Goal: Task Accomplishment & Management: Manage account settings

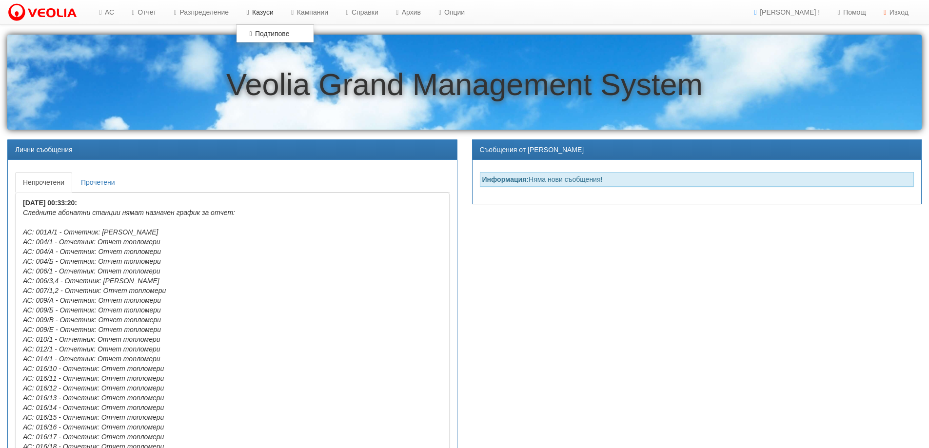
click at [268, 8] on link "Казуси" at bounding box center [258, 12] width 45 height 24
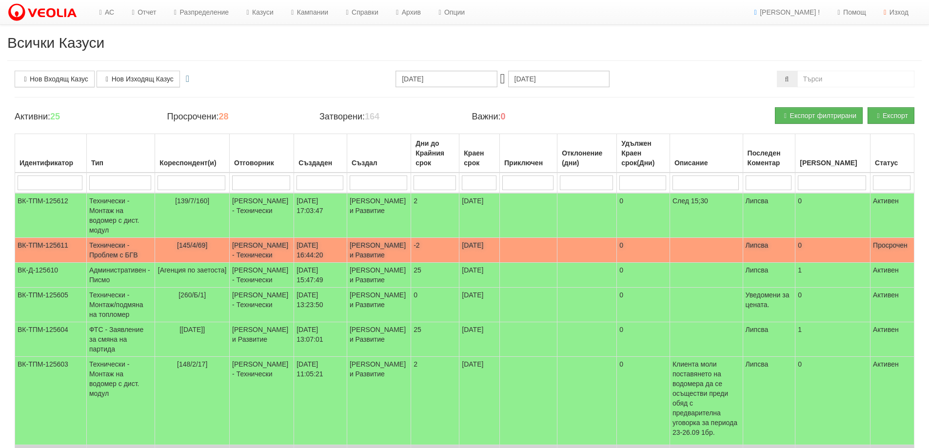
click at [199, 243] on span "[145/4/69]" at bounding box center [192, 245] width 30 height 8
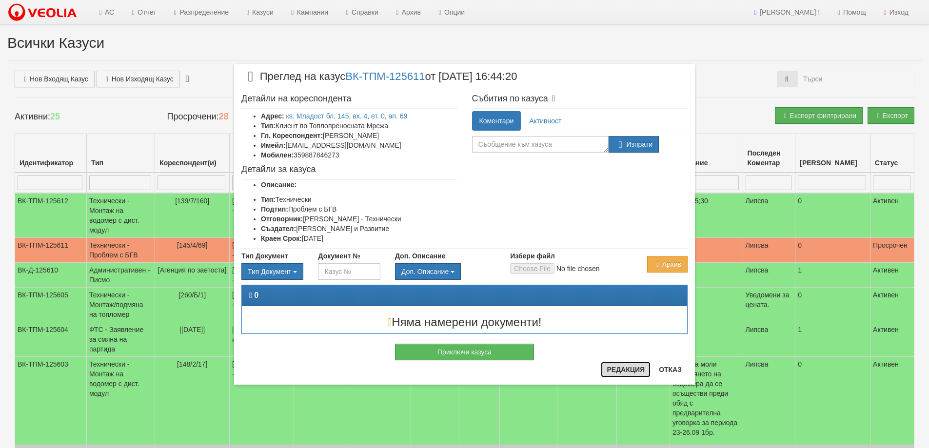
click at [612, 372] on button "Редакция" at bounding box center [626, 370] width 50 height 16
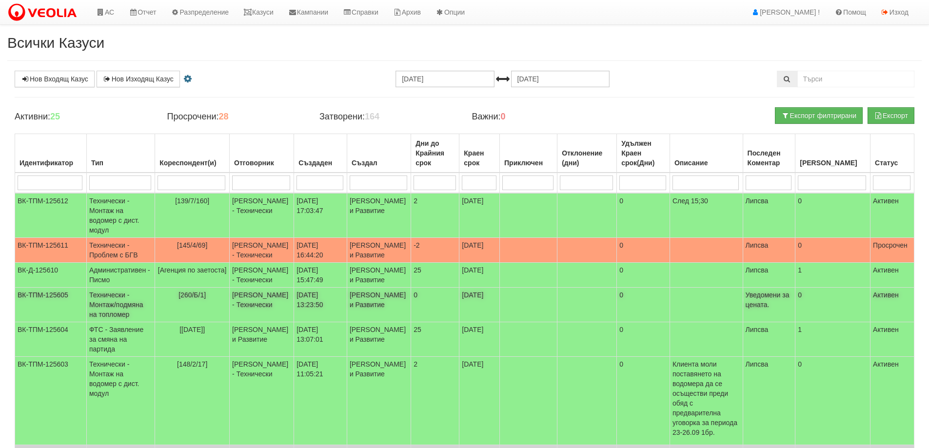
click at [204, 299] on span "[260/Б/1]" at bounding box center [191, 295] width 27 height 8
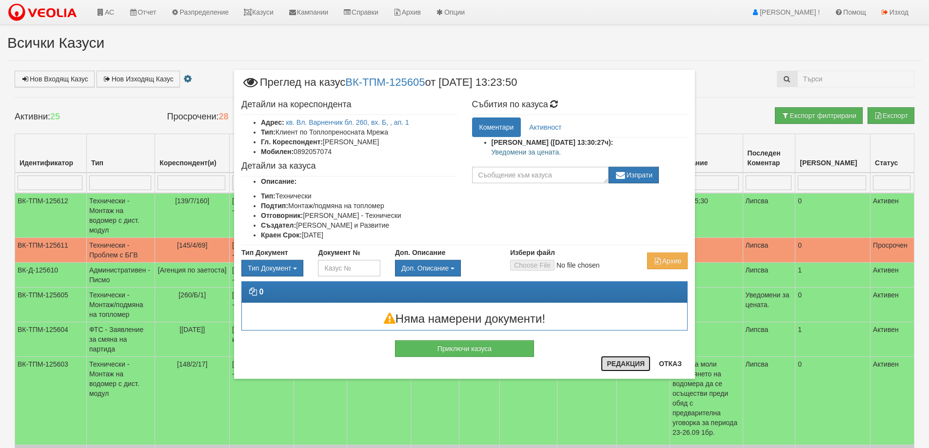
click at [617, 364] on button "Редакция" at bounding box center [626, 364] width 50 height 16
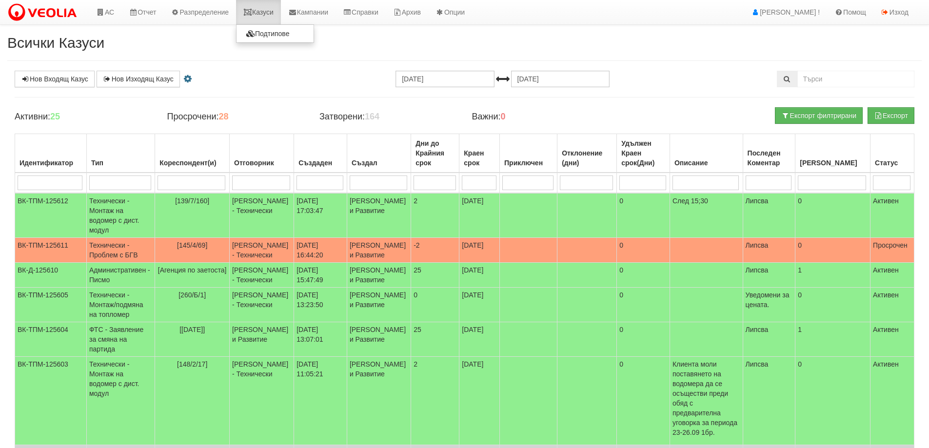
click at [264, 8] on link "Казуси" at bounding box center [258, 12] width 45 height 24
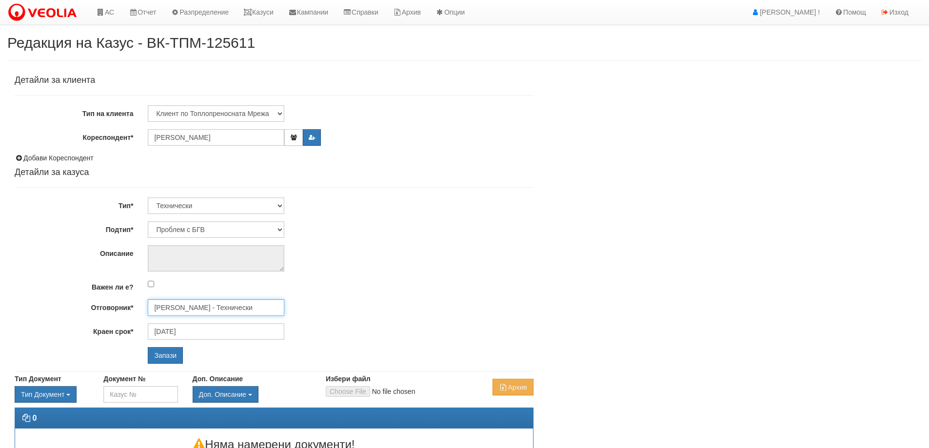
click at [185, 309] on input "Дончо Дончев - Технически" at bounding box center [216, 307] width 137 height 17
type input "D"
type input "А"
click at [190, 322] on div "[PERSON_NAME] - Технически" at bounding box center [426, 323] width 555 height 12
type input "[PERSON_NAME] - Технически"
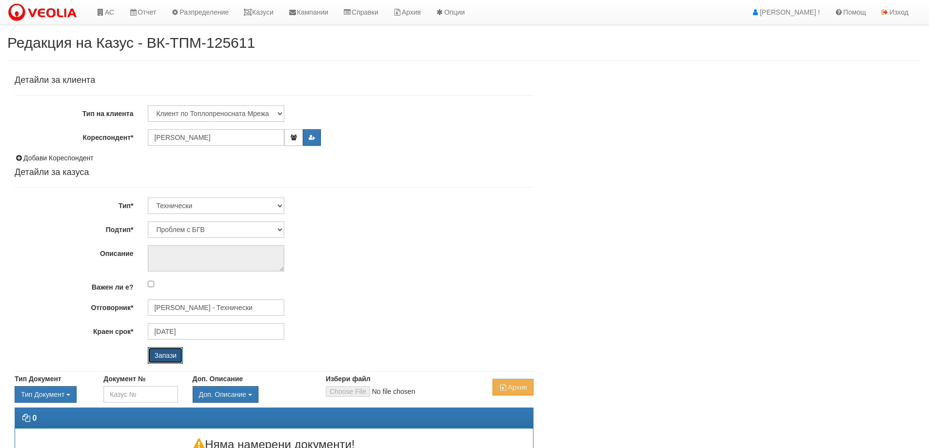
click at [170, 355] on input "Запази" at bounding box center [165, 355] width 35 height 17
select select "Монтаж/подмяна на топломер"
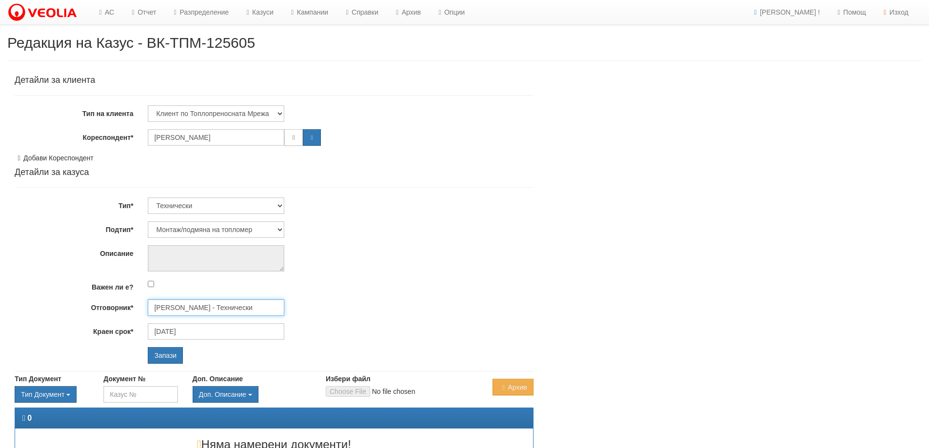
click at [194, 309] on input "Дончо Дончев - Технически" at bounding box center [216, 307] width 137 height 17
click at [198, 321] on div "Бойко Петков - Технически" at bounding box center [426, 323] width 555 height 12
type input "Бойко Петков - Технически"
click at [163, 358] on input "Запази" at bounding box center [165, 355] width 35 height 17
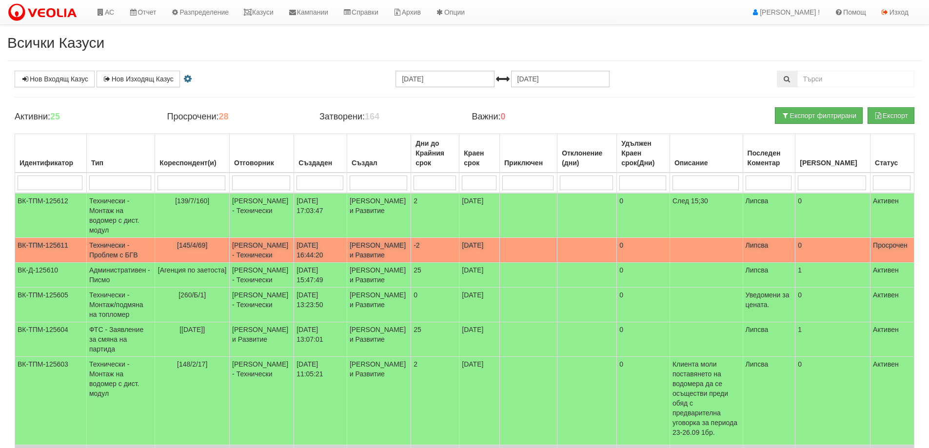
click at [203, 243] on span "[145/4/69]" at bounding box center [192, 245] width 30 height 8
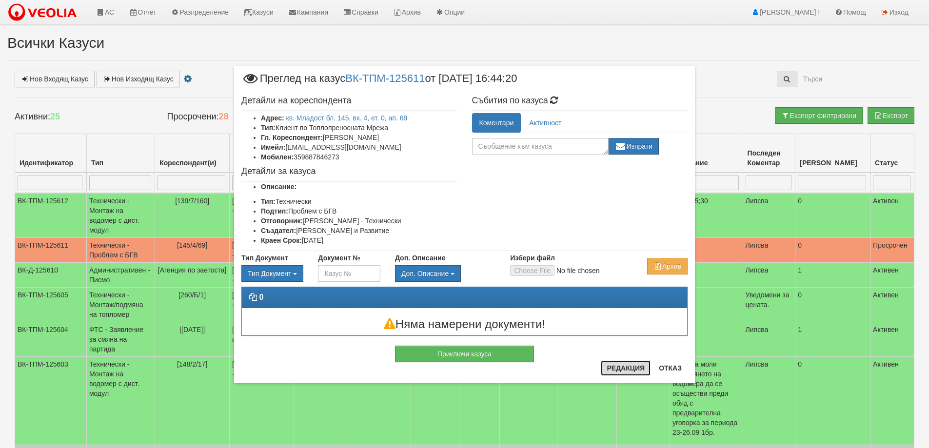
click at [618, 368] on button "Редакция" at bounding box center [626, 368] width 50 height 16
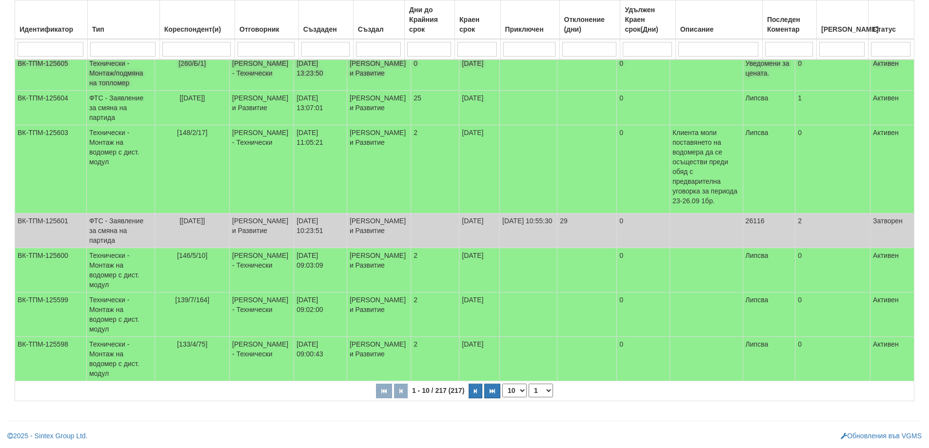
scroll to position [280, 0]
click at [481, 396] on button "button" at bounding box center [476, 391] width 14 height 15
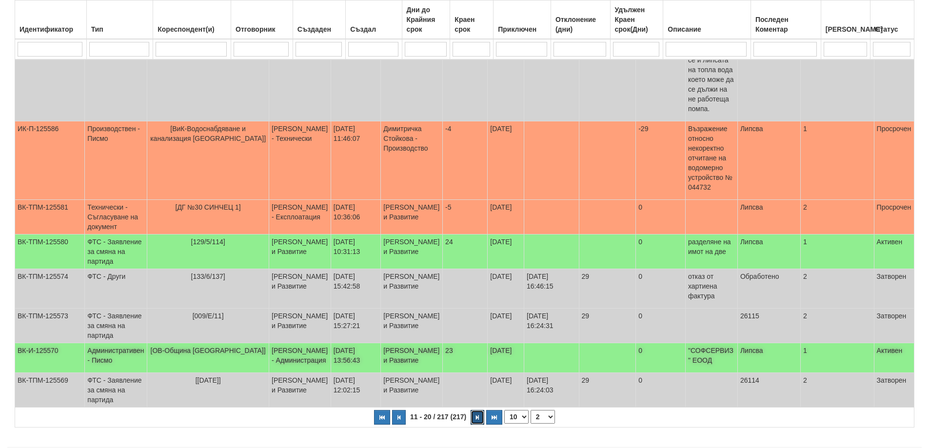
scroll to position [344, 0]
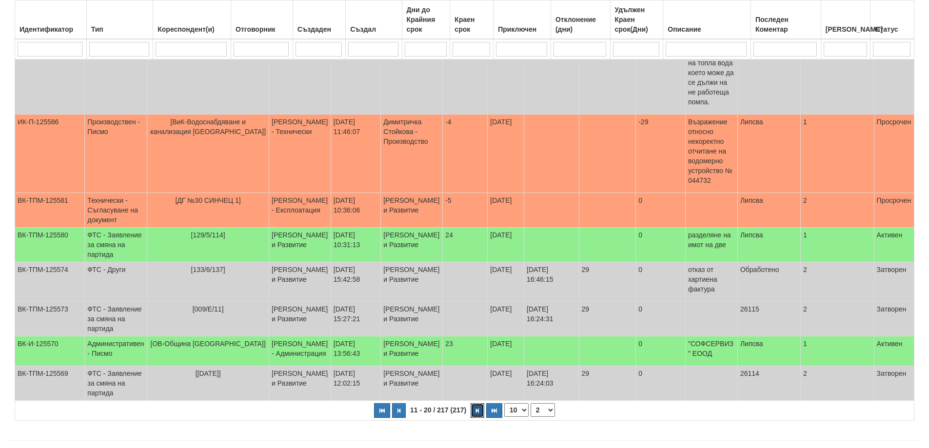
click at [479, 403] on button "button" at bounding box center [478, 410] width 14 height 15
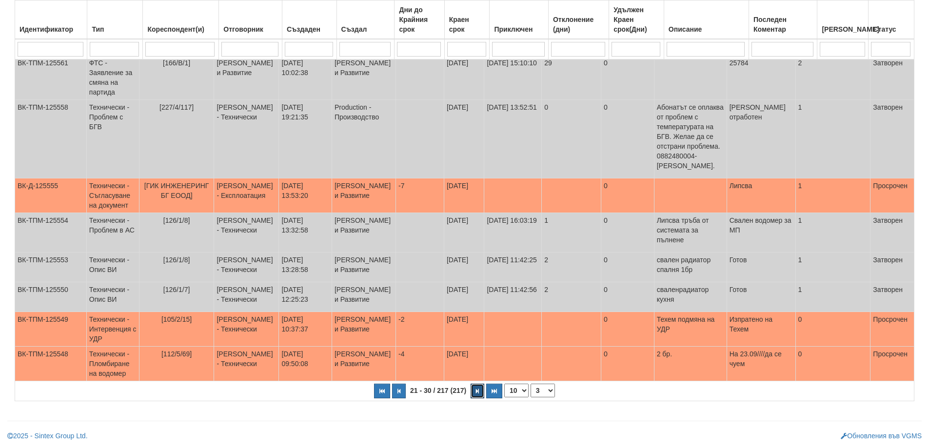
scroll to position [280, 0]
click at [476, 391] on button "button" at bounding box center [478, 391] width 14 height 15
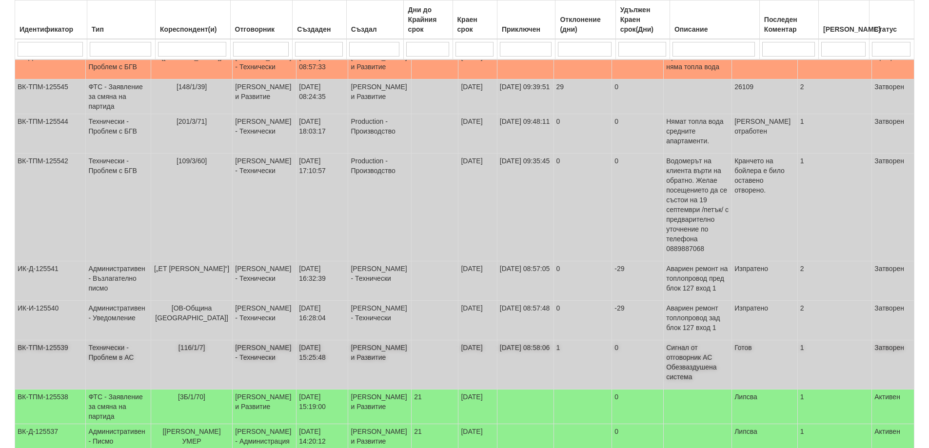
scroll to position [266, 0]
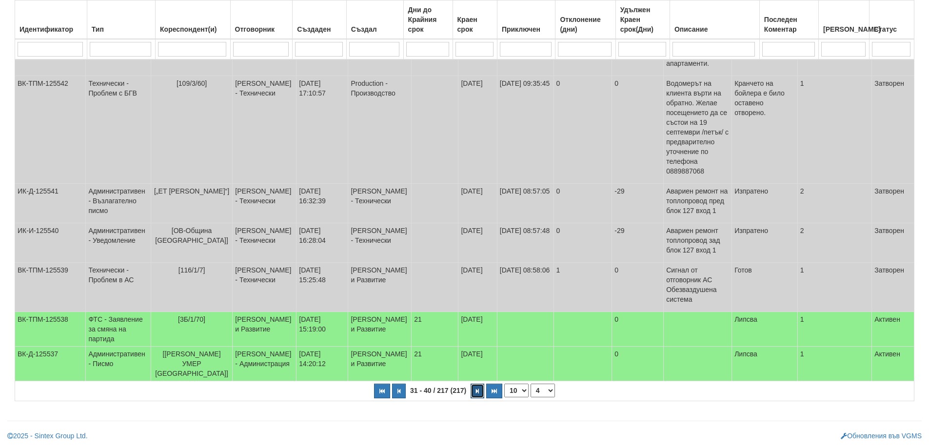
click at [473, 393] on button "button" at bounding box center [478, 391] width 14 height 15
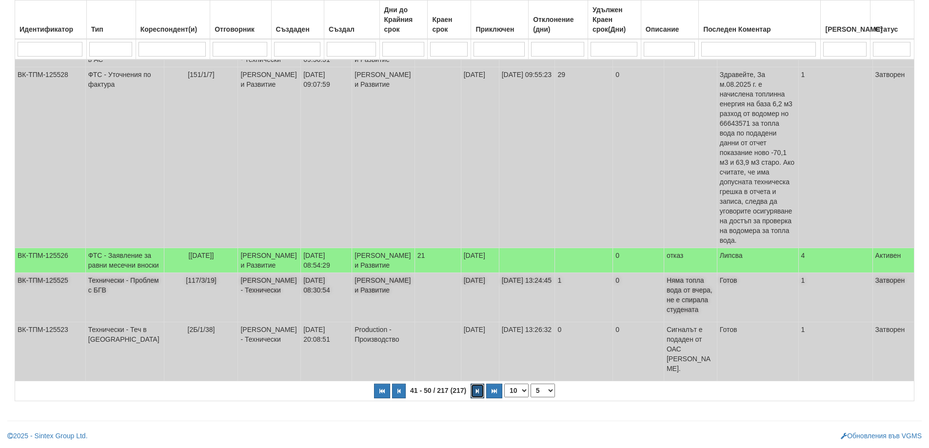
scroll to position [334, 0]
click at [478, 391] on icon "button" at bounding box center [477, 391] width 3 height 5
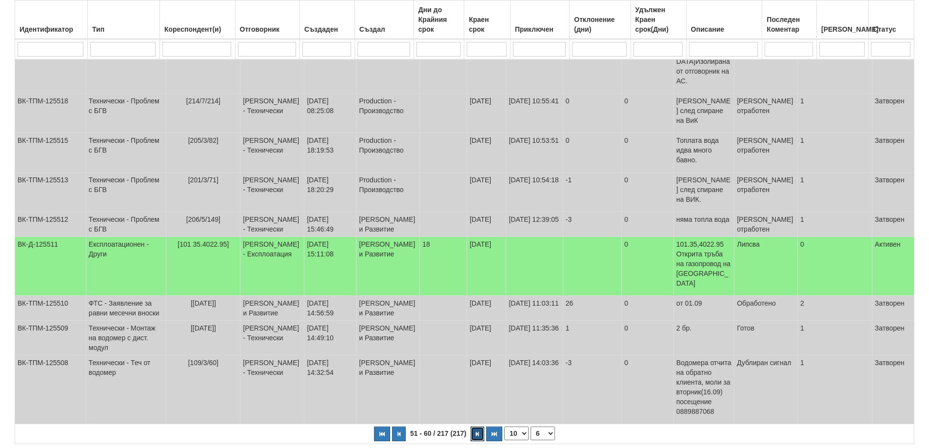
scroll to position [202, 0]
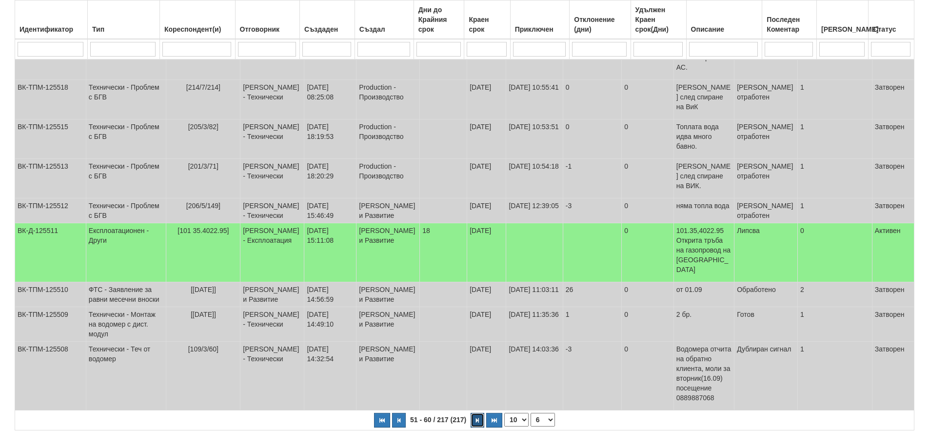
click at [475, 413] on button "button" at bounding box center [478, 420] width 14 height 15
select select "7"
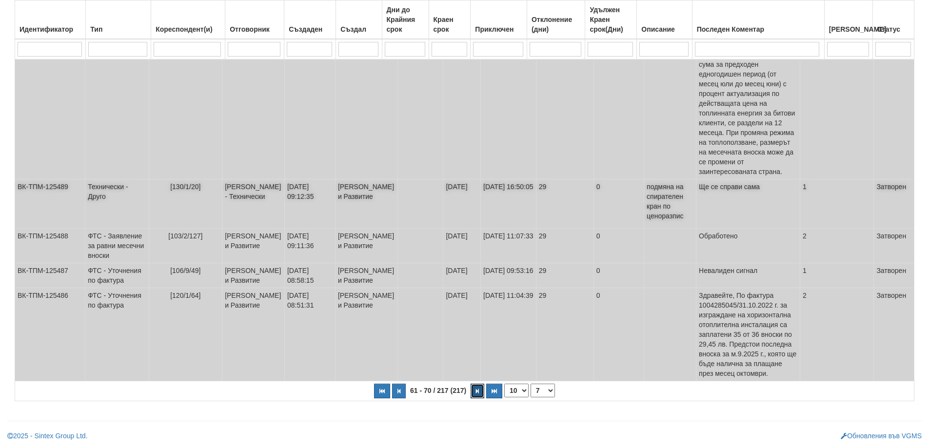
scroll to position [402, 0]
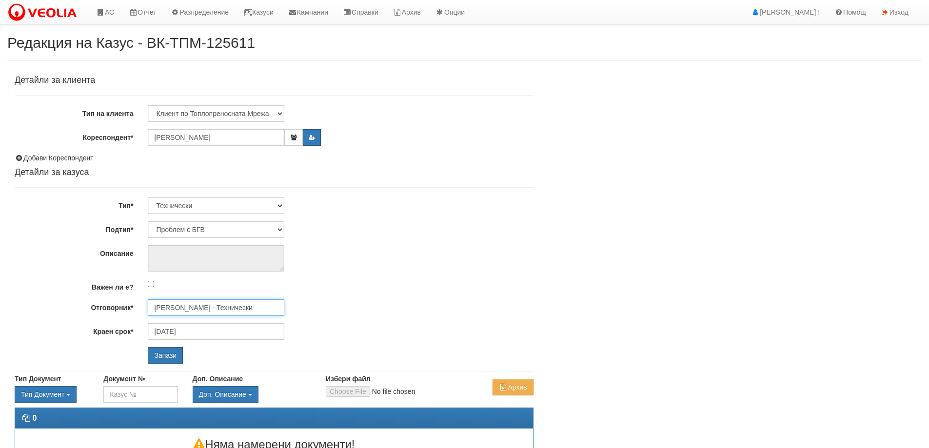
click at [200, 307] on input "[PERSON_NAME] - Технически" at bounding box center [216, 307] width 137 height 17
click at [202, 323] on div "[PERSON_NAME] - Технически" at bounding box center [426, 323] width 555 height 12
type input "[PERSON_NAME] - Технически"
click at [176, 356] on input "Запази" at bounding box center [165, 355] width 35 height 17
